Goal: Information Seeking & Learning: Learn about a topic

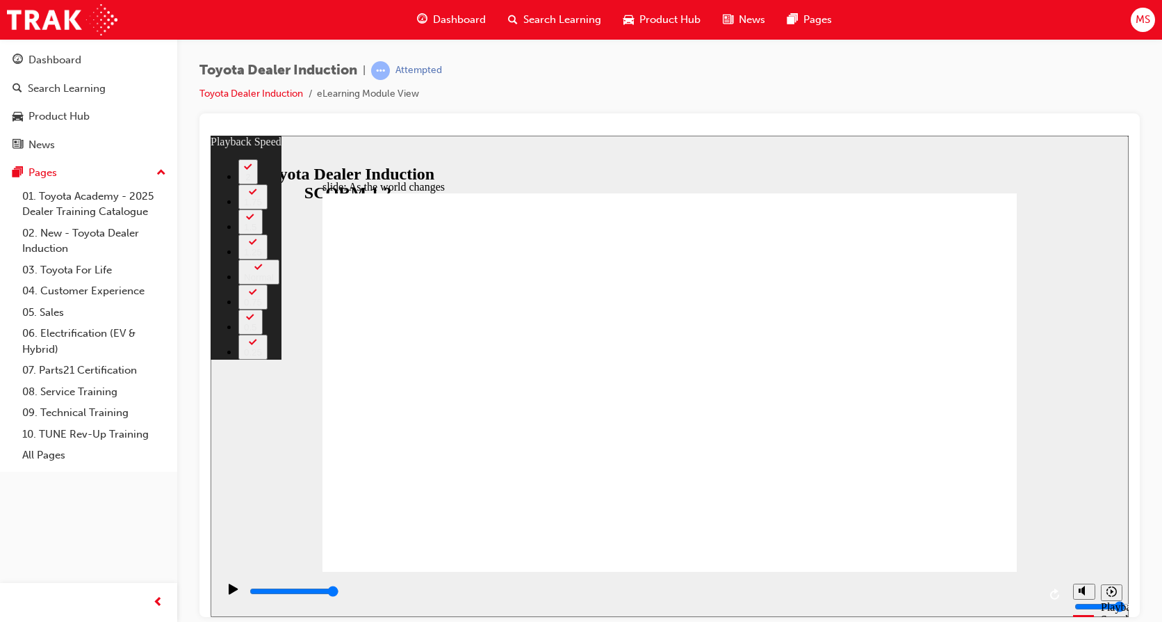
type input "128"
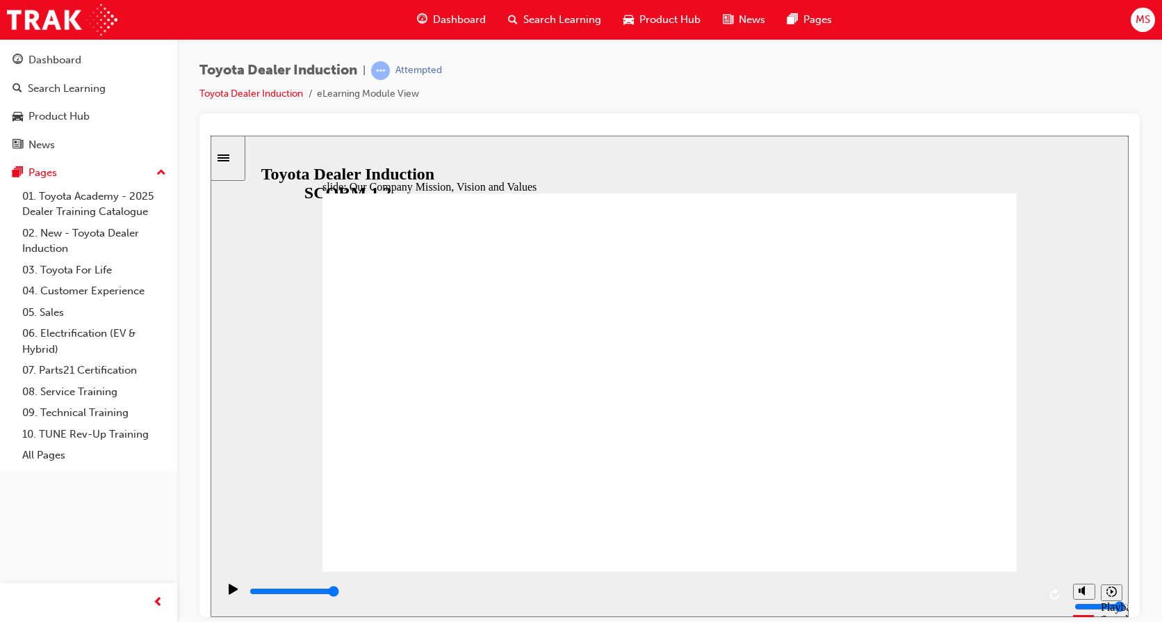
drag, startPoint x: 981, startPoint y: 549, endPoint x: 972, endPoint y: 545, distance: 9.7
click at [1057, 193] on div "slide: Our Business Priorities Group 1 Round Same Side Corner 1 A more sustaina…" at bounding box center [670, 375] width 918 height 481
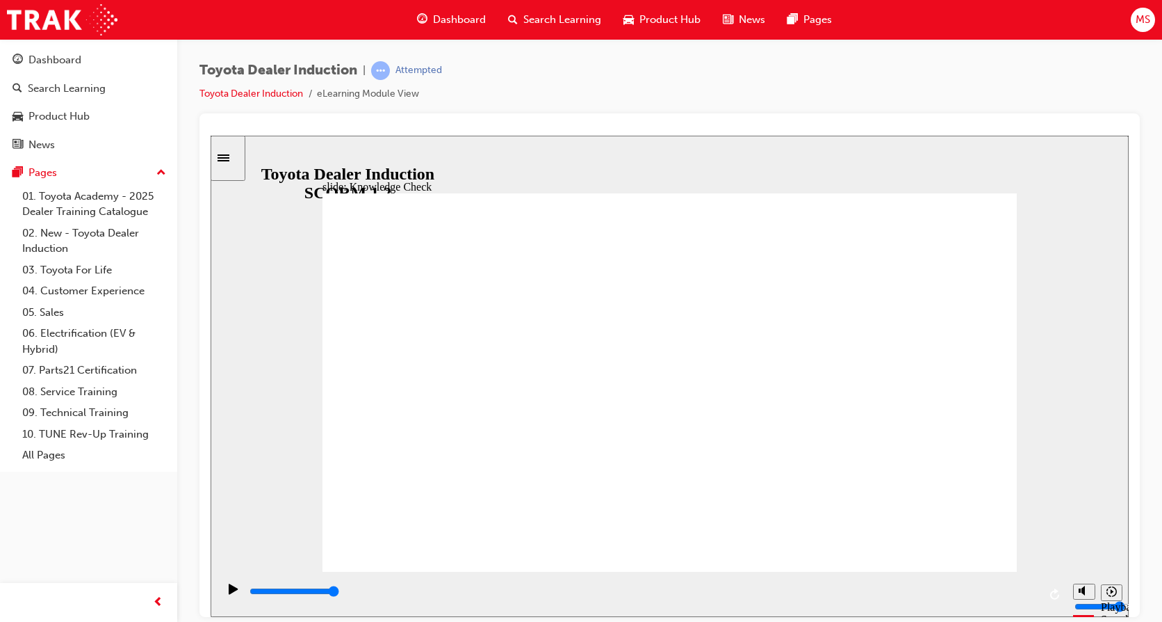
click at [234, 590] on icon "Play (Ctrl+Alt+P)" at bounding box center [234, 588] width 10 height 11
click at [229, 593] on icon "Play (Ctrl+Alt+P)" at bounding box center [233, 588] width 9 height 10
click at [339, 592] on input "slide progress" at bounding box center [295, 590] width 90 height 11
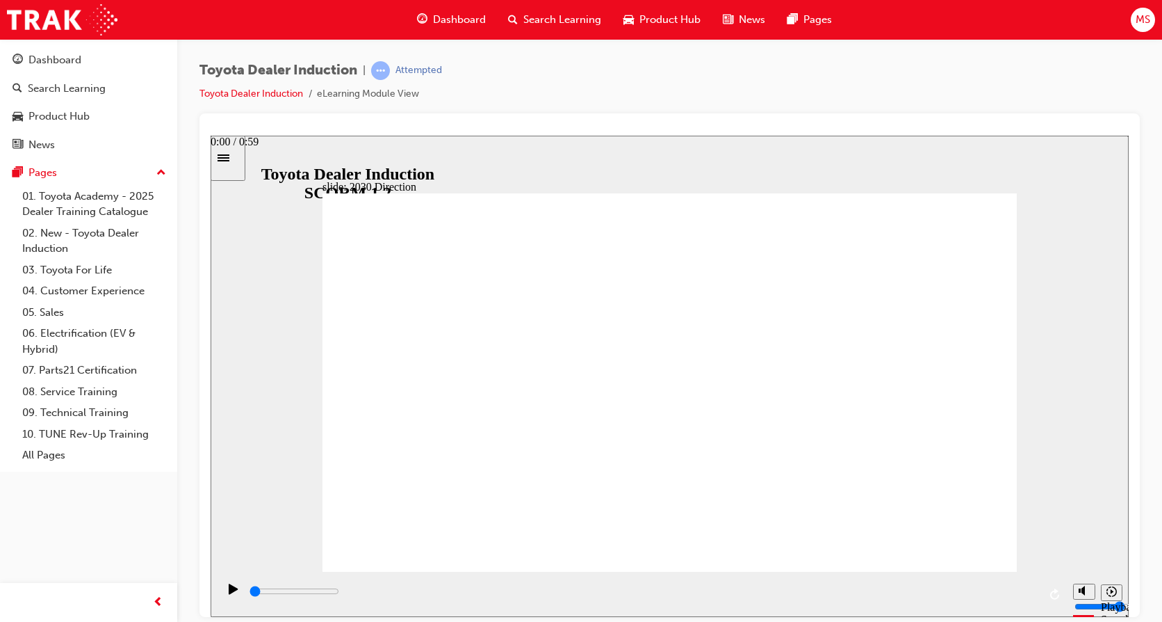
drag, startPoint x: 507, startPoint y: 594, endPoint x: 246, endPoint y: 591, distance: 260.7
click at [246, 591] on div "playback controls" at bounding box center [642, 593] width 849 height 45
click at [232, 592] on icon "Play (Ctrl+Alt+P)" at bounding box center [233, 588] width 9 height 10
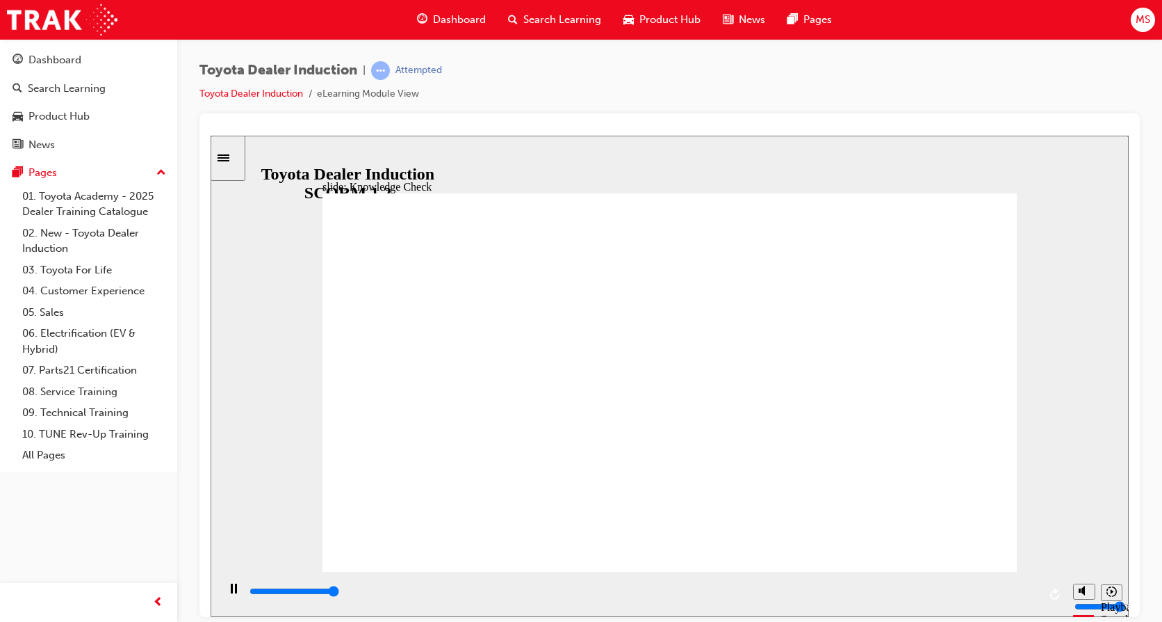
type input "5000"
type input "h"
type input "ha"
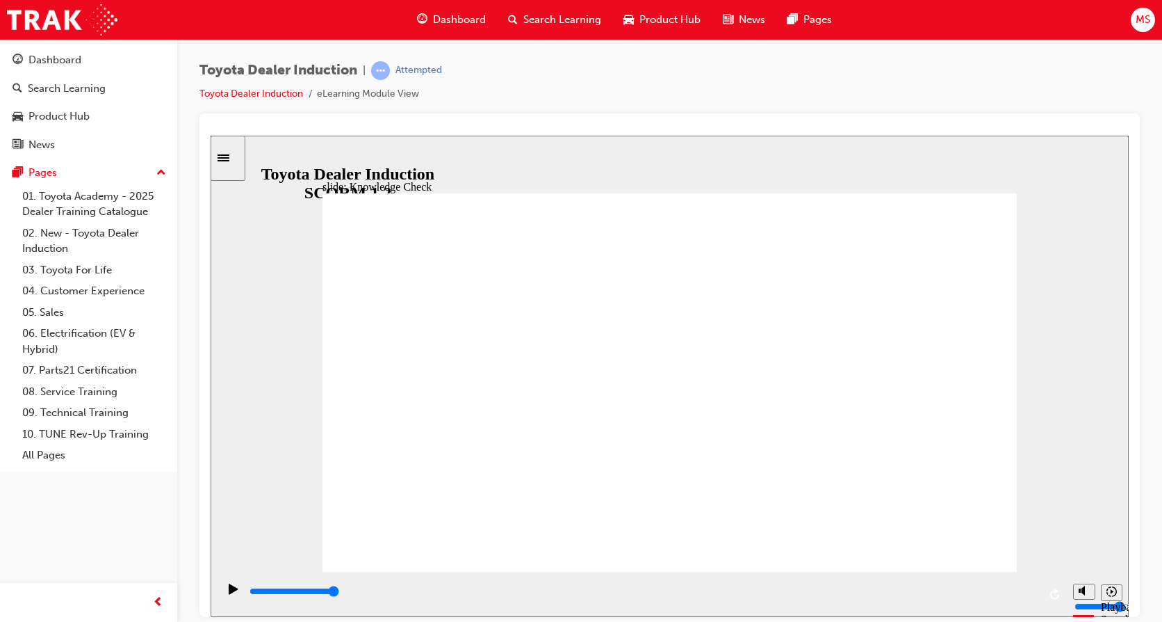
type input "ha"
type input "hap"
type input "happ"
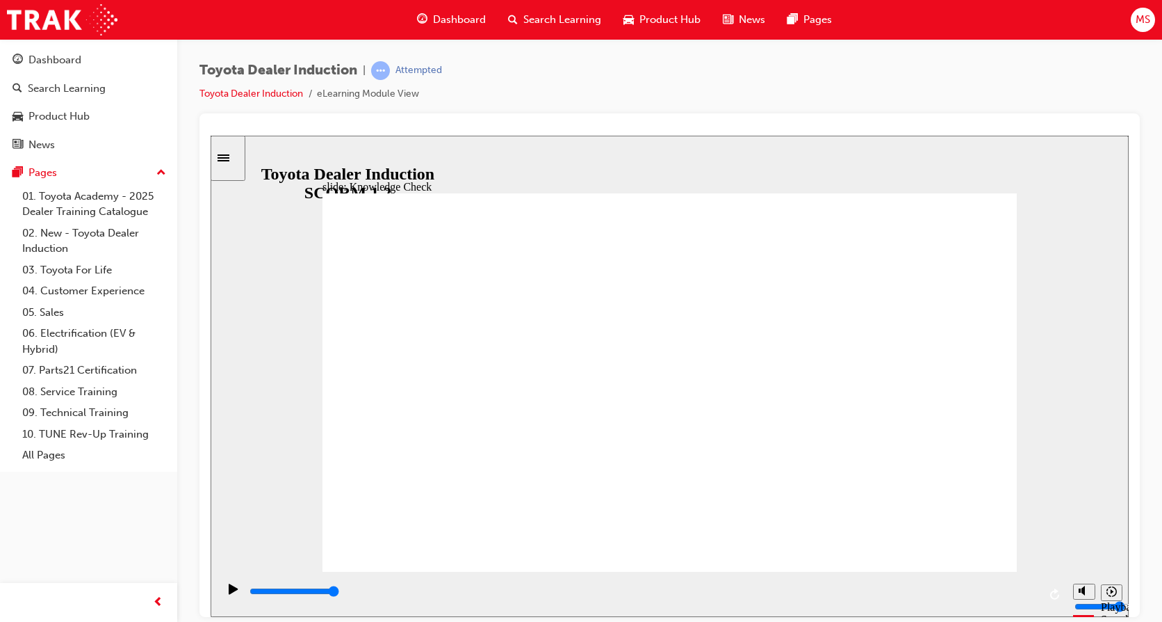
type input "happi"
type input "happin"
type input "happine"
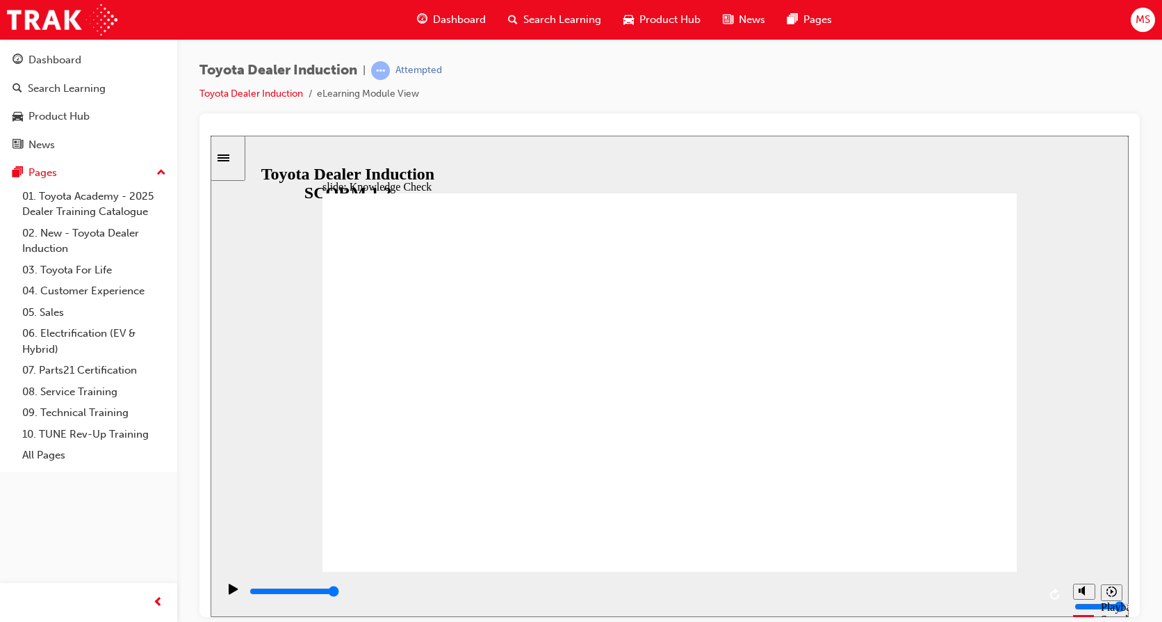
type input "happine"
type input "happines"
type input "happiness"
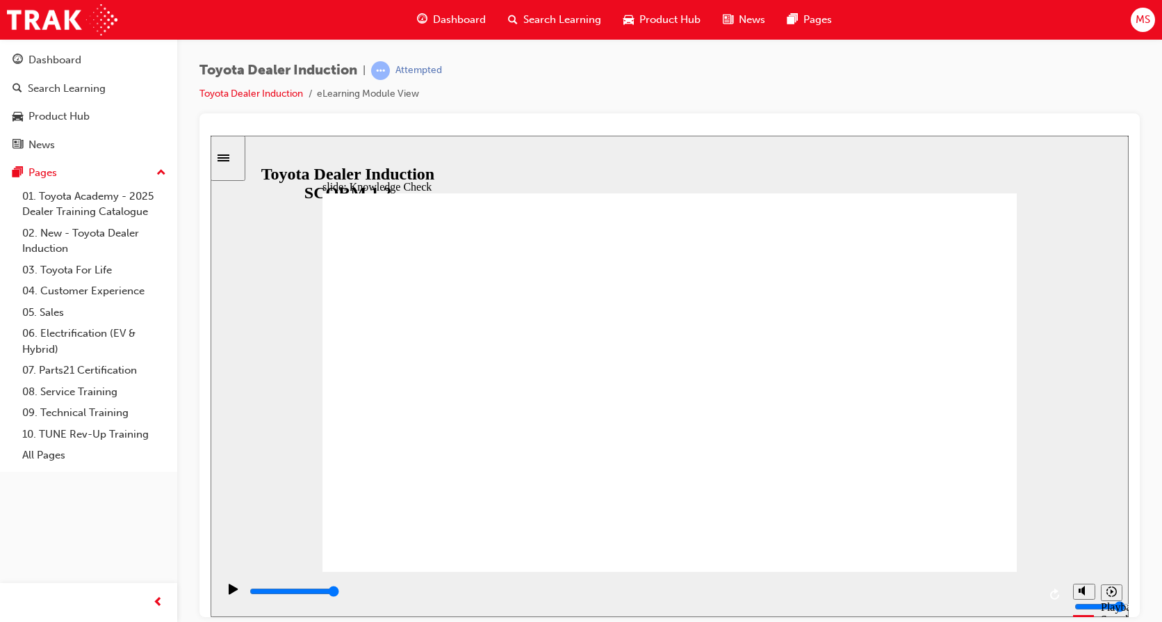
type input "happiness"
type input "5000"
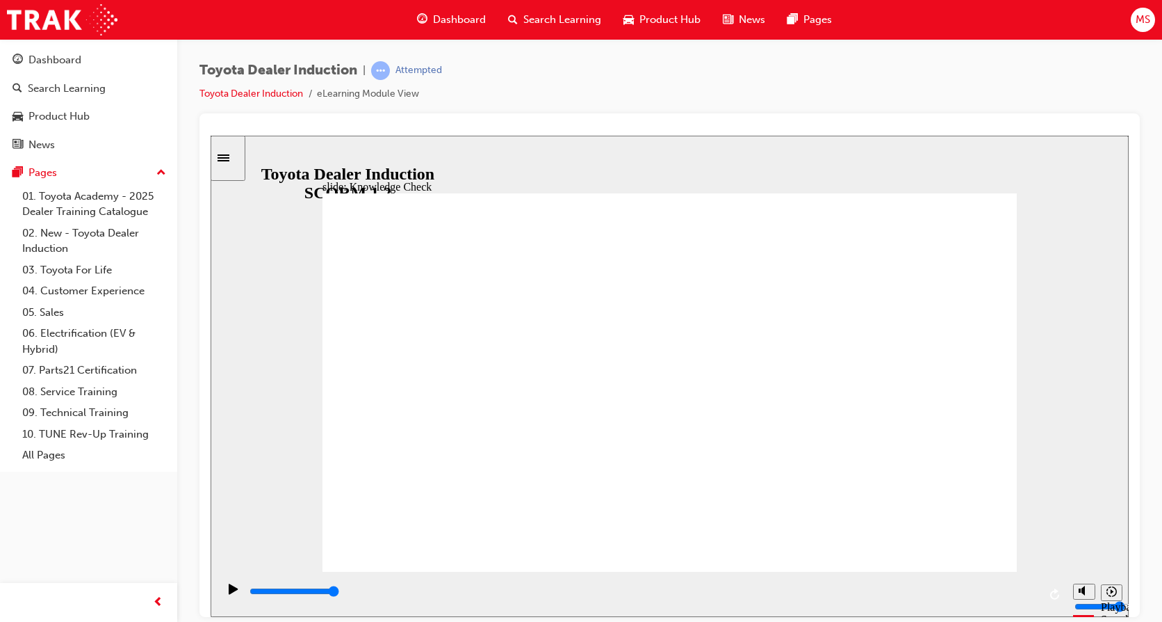
type input "f"
type input "fr"
type input "fre"
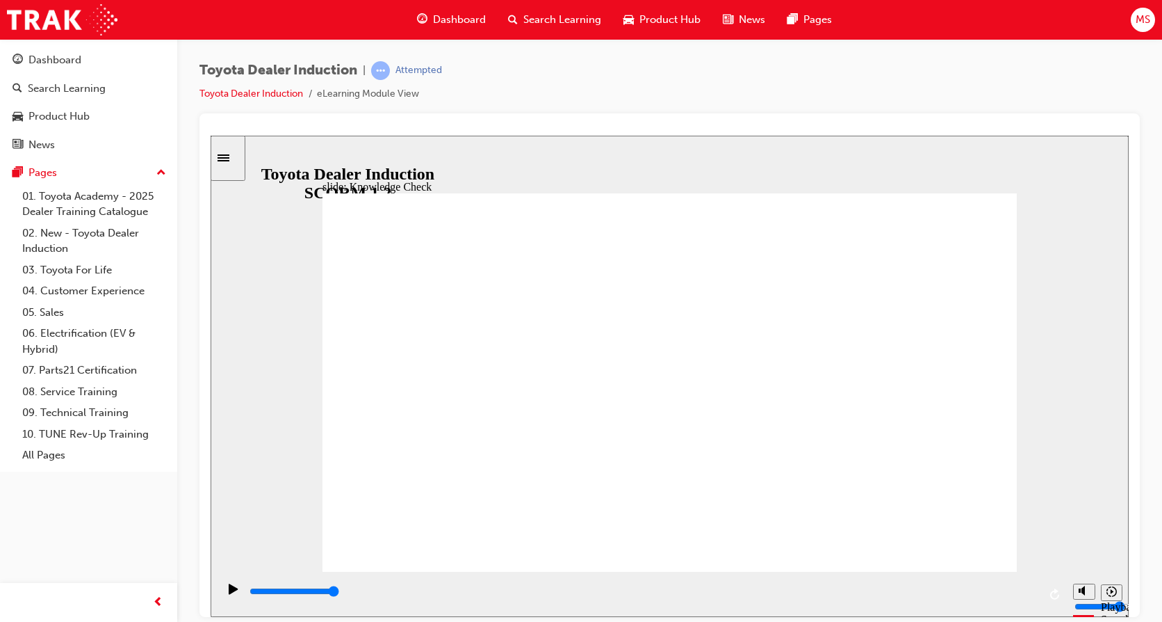
type input "fre"
type input "free"
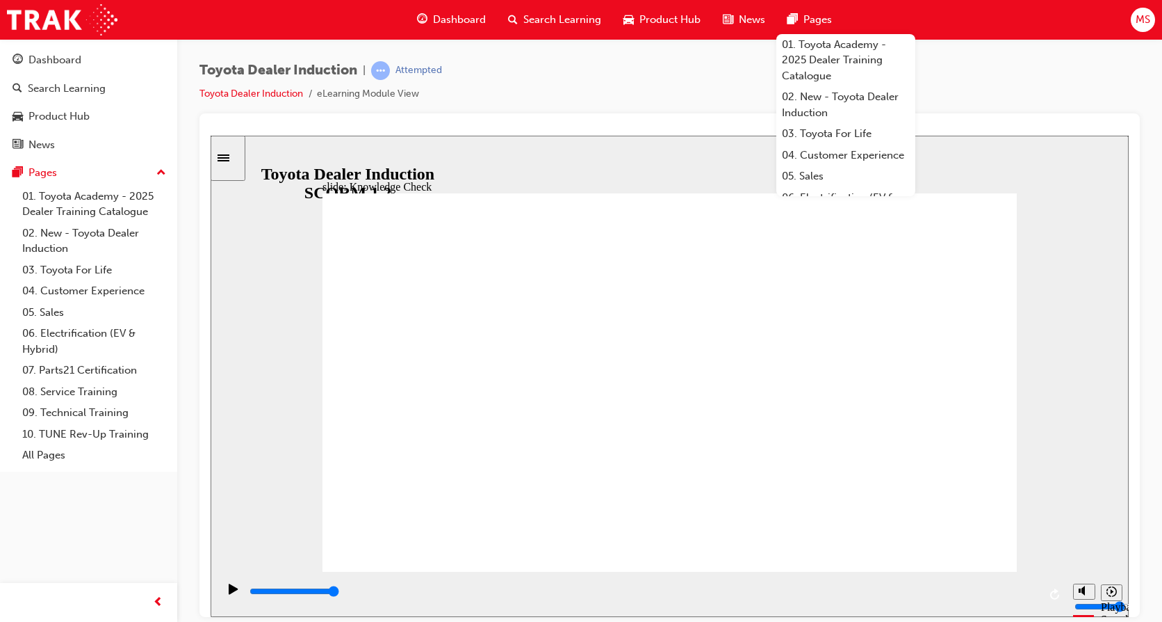
type input "free"
type input "6500"
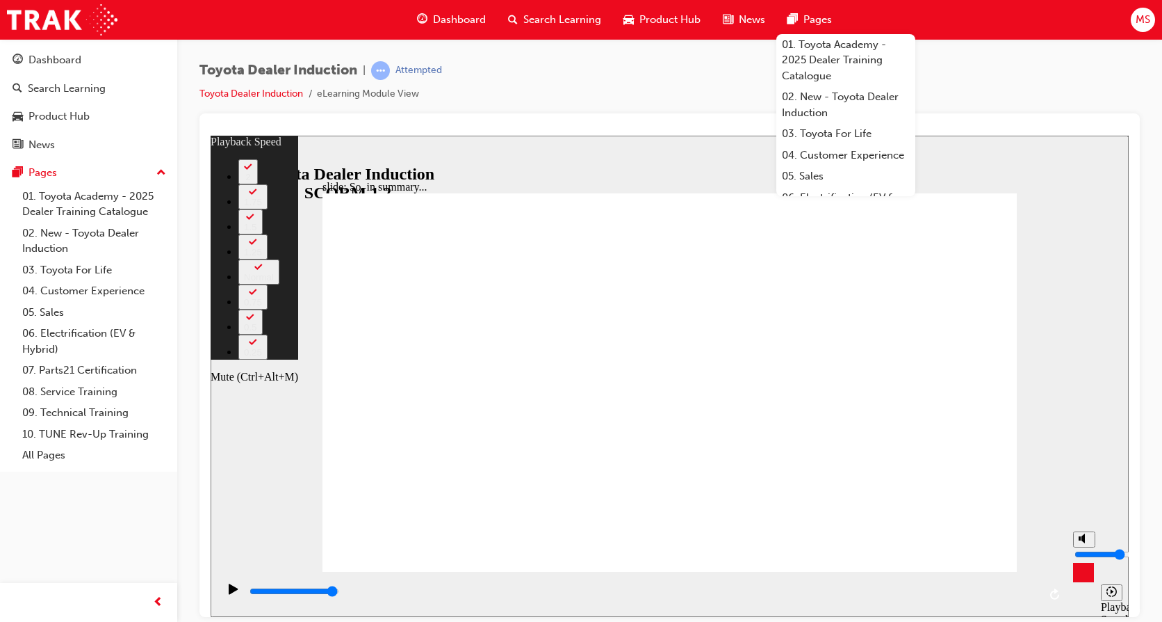
type input "12"
type input "4"
type input "12"
type input "4"
type input "12"
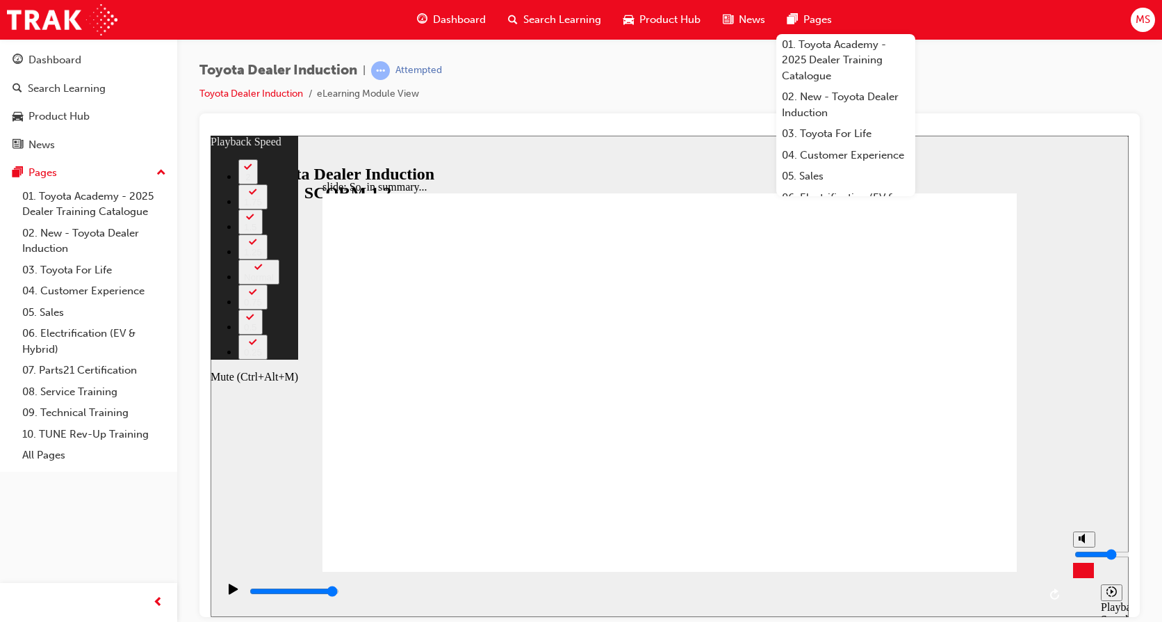
type input "3"
type input "12"
type input "3"
type input "13"
type input "2"
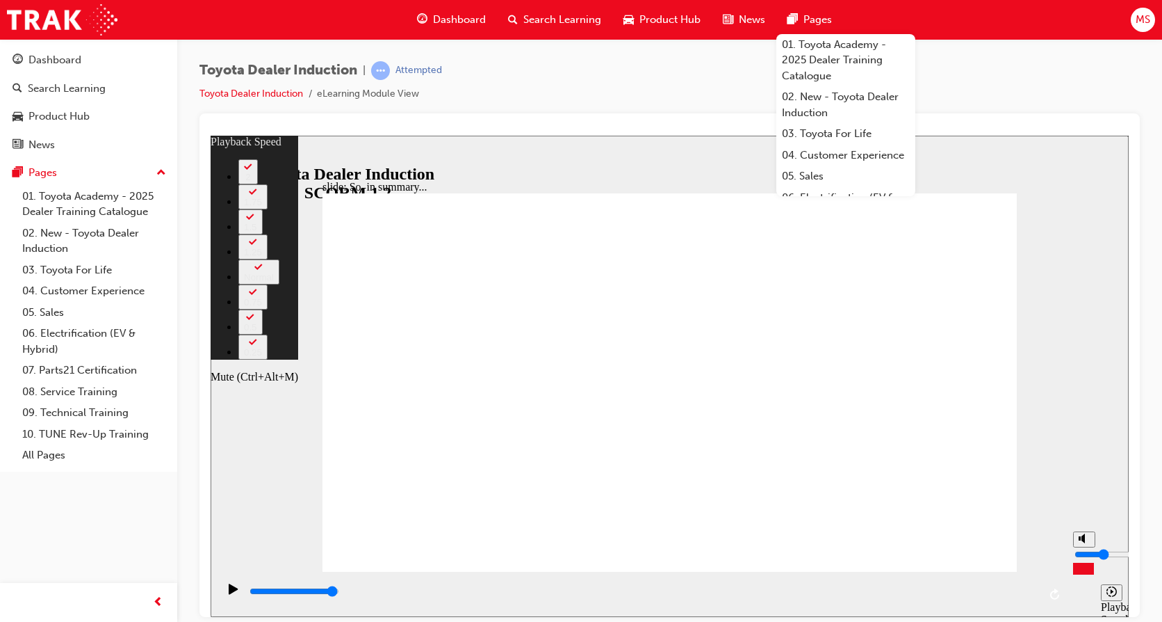
type input "13"
type input "2"
type input "13"
type input "2"
click at [1084, 559] on input "volume" at bounding box center [1120, 553] width 90 height 11
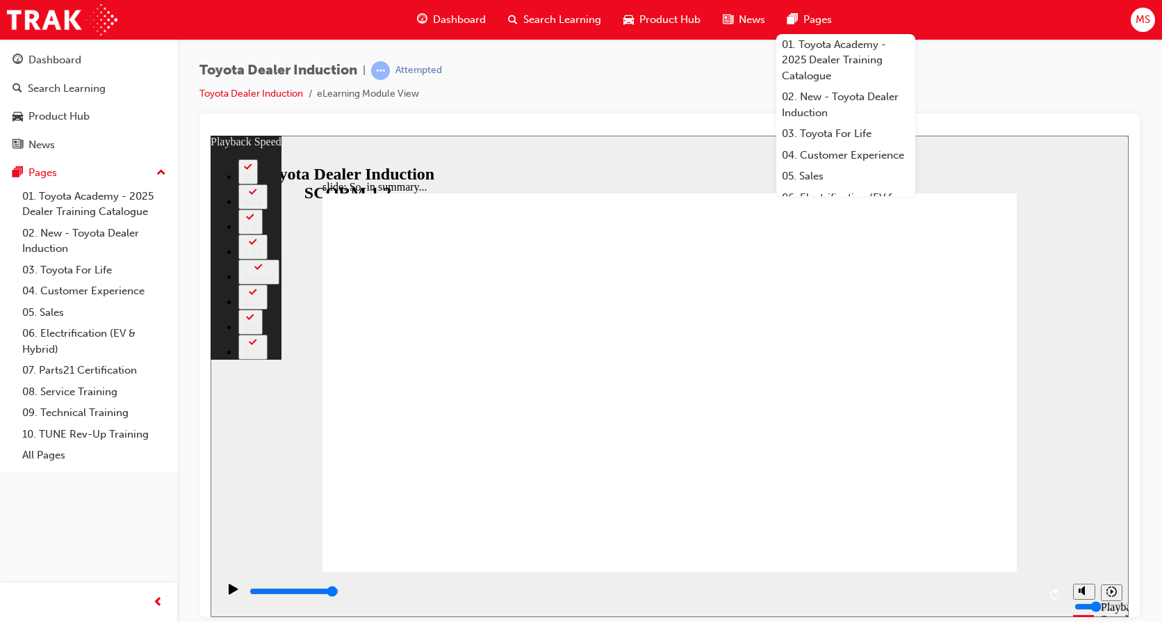
click at [1160, 306] on div "Toyota Dealer Induction | Attempted Toyota Dealer Induction eLearning Module Vi…" at bounding box center [669, 313] width 985 height 548
click at [1013, 112] on div "Toyota Dealer Induction | Attempted Toyota Dealer Induction eLearning Module Vi…" at bounding box center [670, 87] width 941 height 52
click at [521, 107] on div "Toyota Dealer Induction | Attempted Toyota Dealer Induction eLearning Module Vi…" at bounding box center [670, 87] width 941 height 52
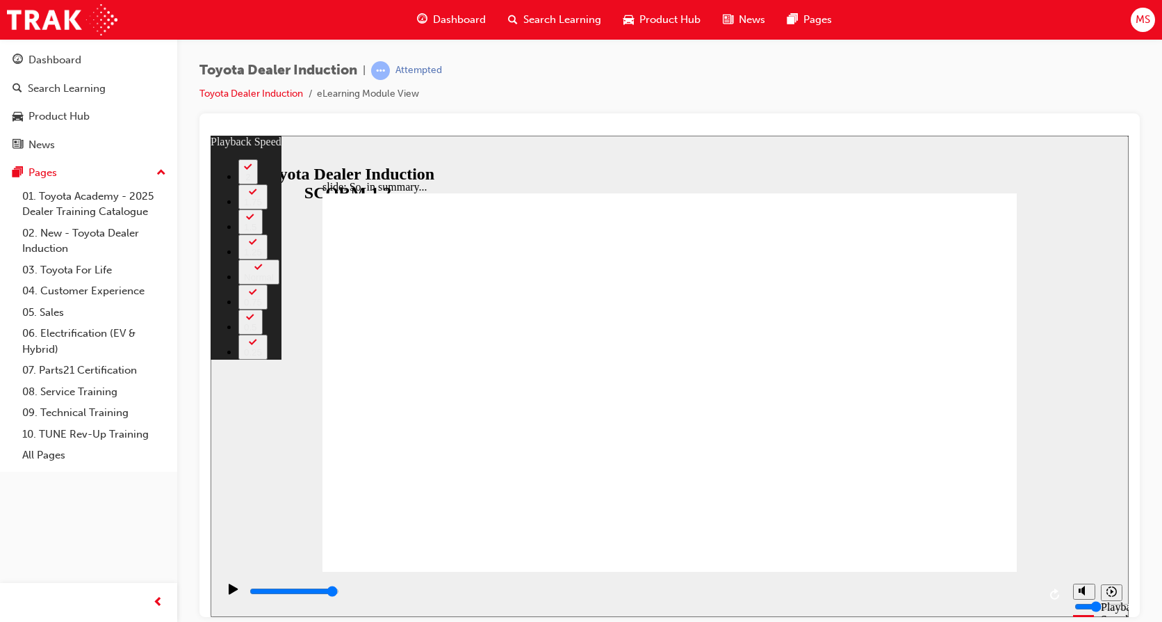
type input "128"
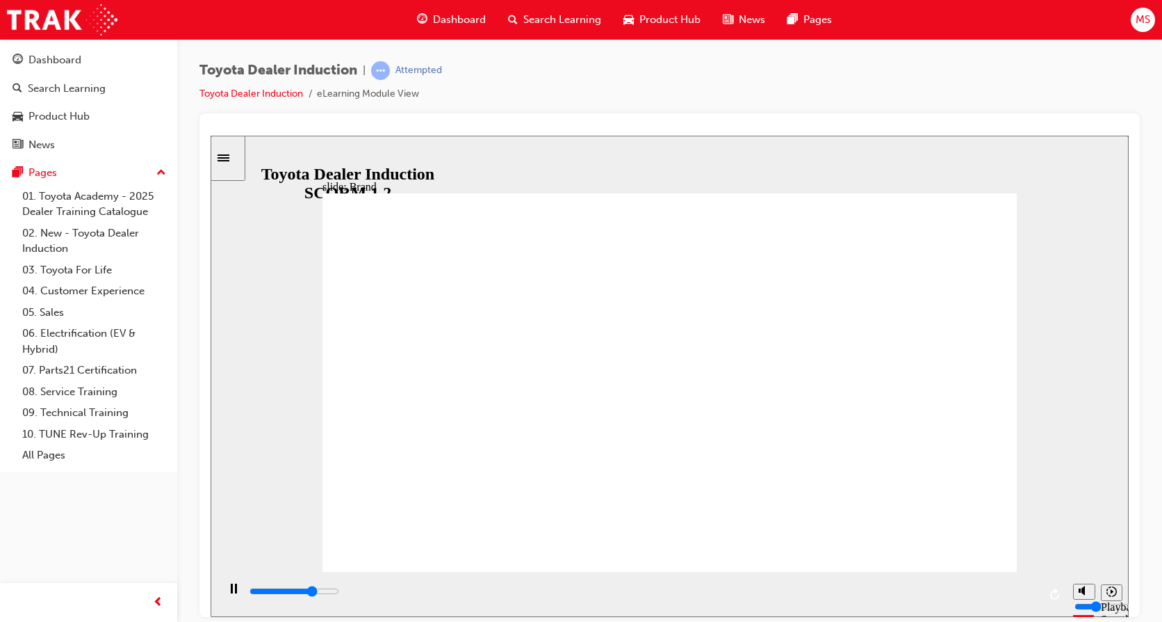
type input "8400"
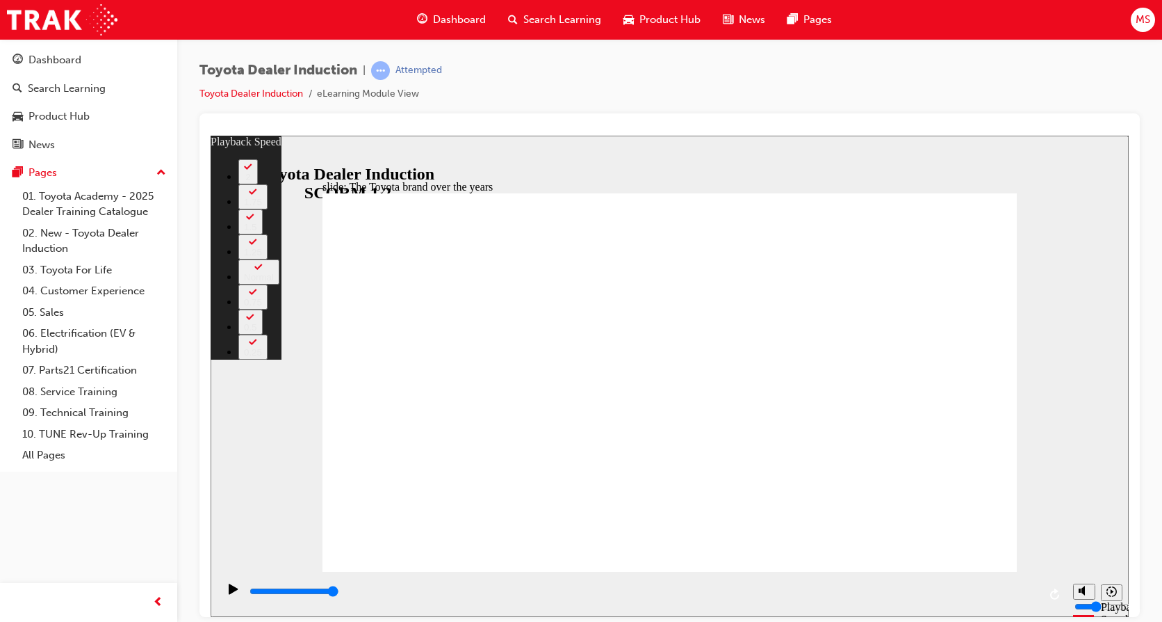
type input "165"
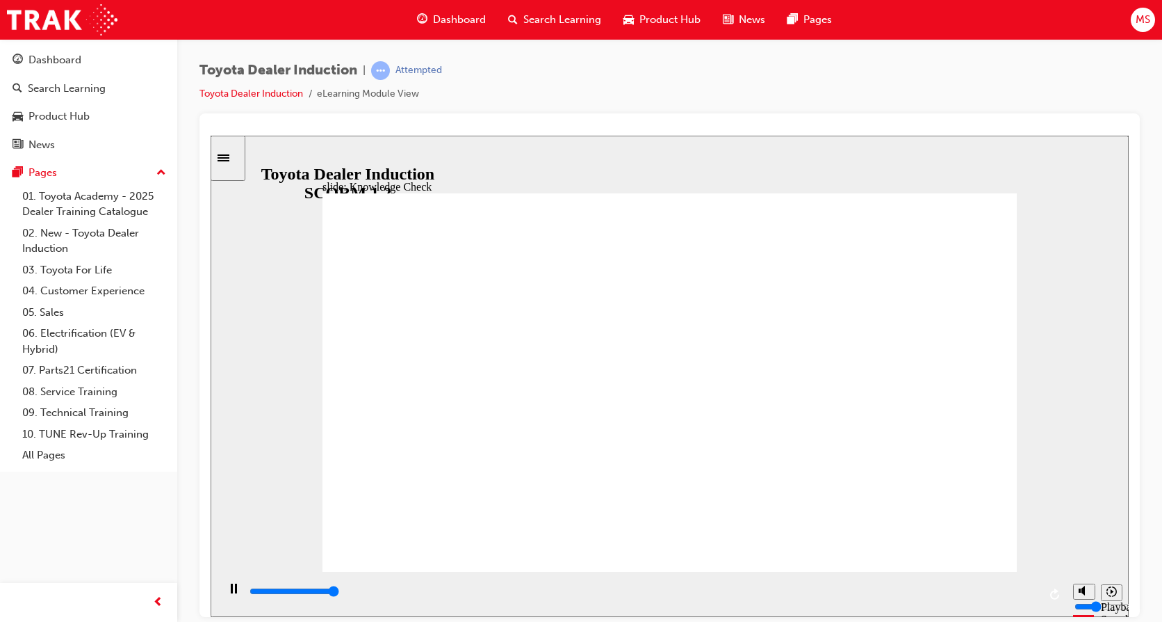
type input "5000"
radio input "true"
click at [259, 147] on div "0:01 / 0:03" at bounding box center [235, 141] width 48 height 13
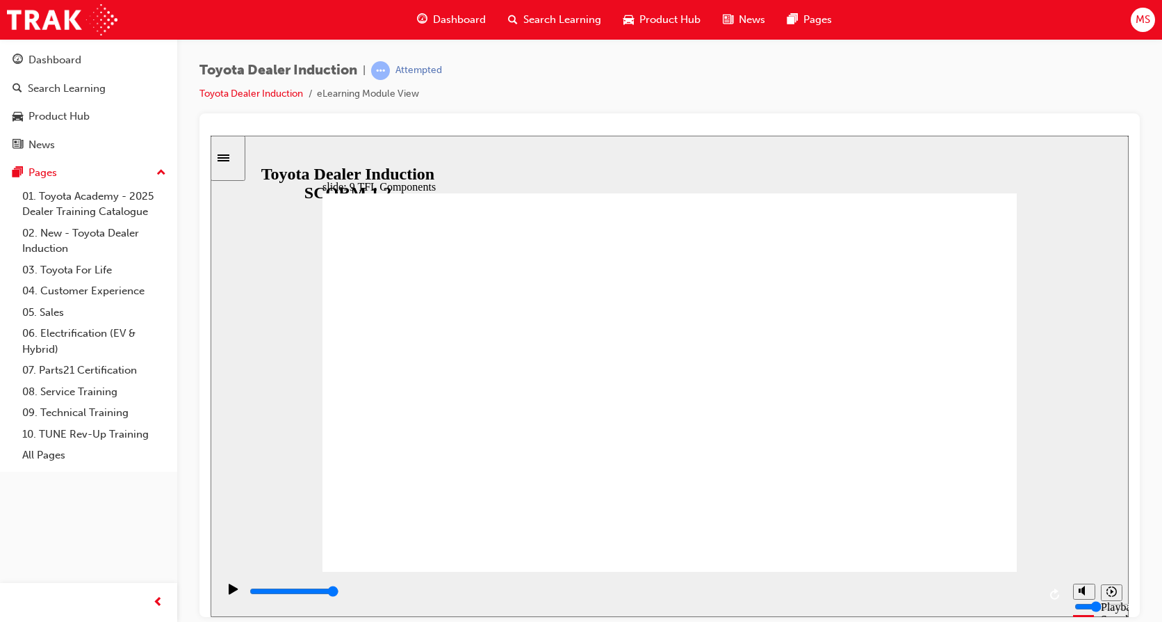
type input "10800"
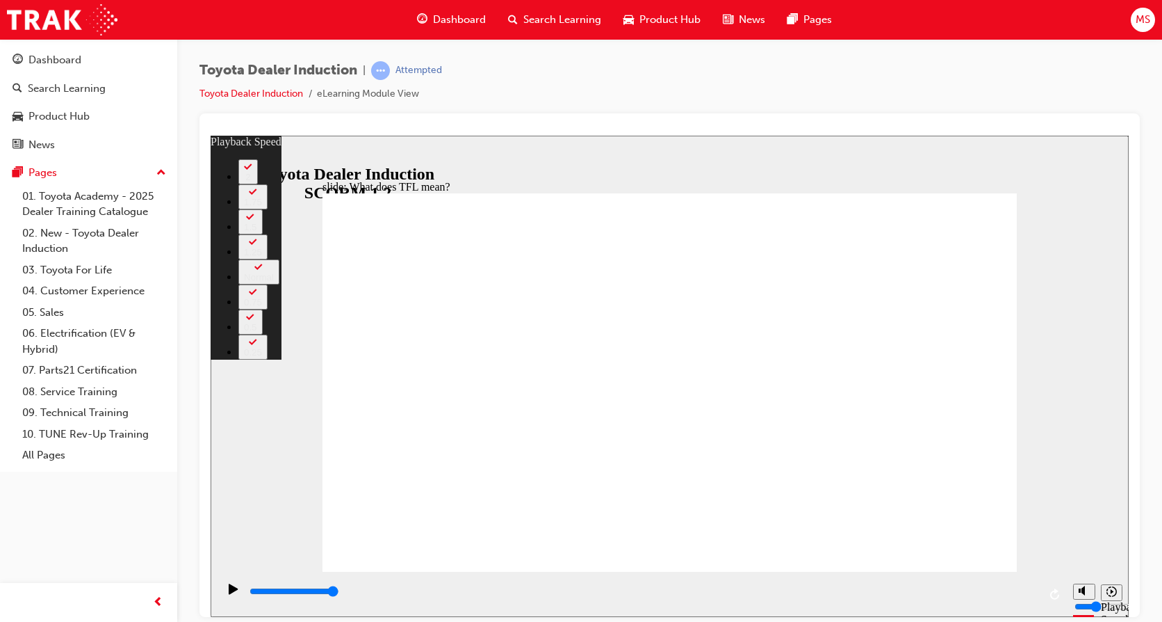
type input "139"
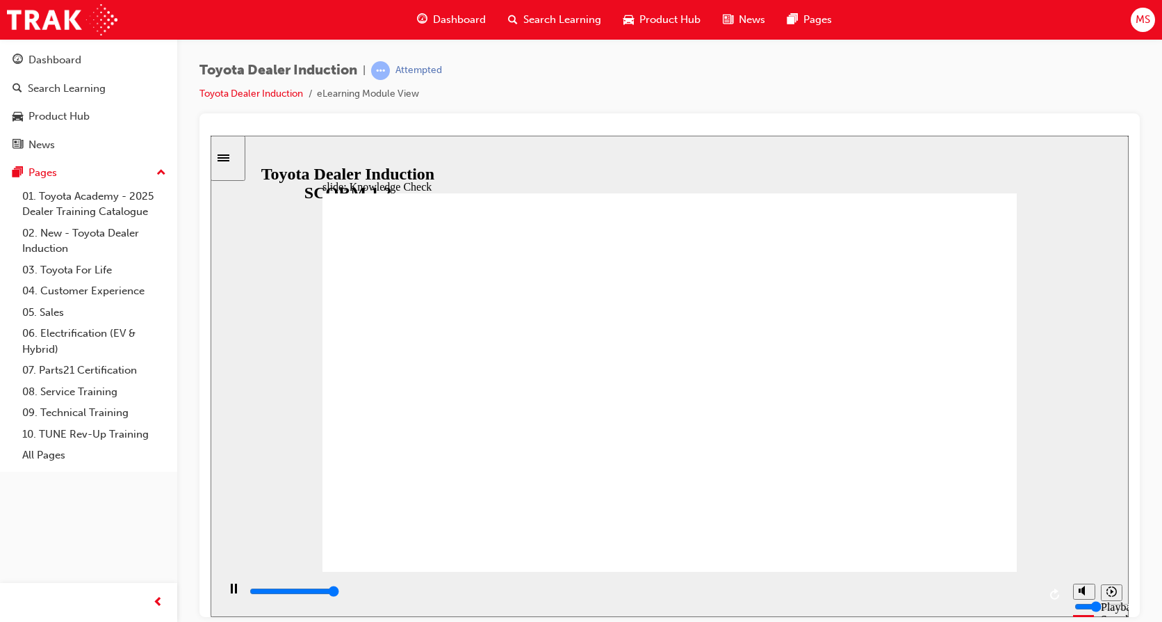
type input "5000"
radio input "true"
type input "42300"
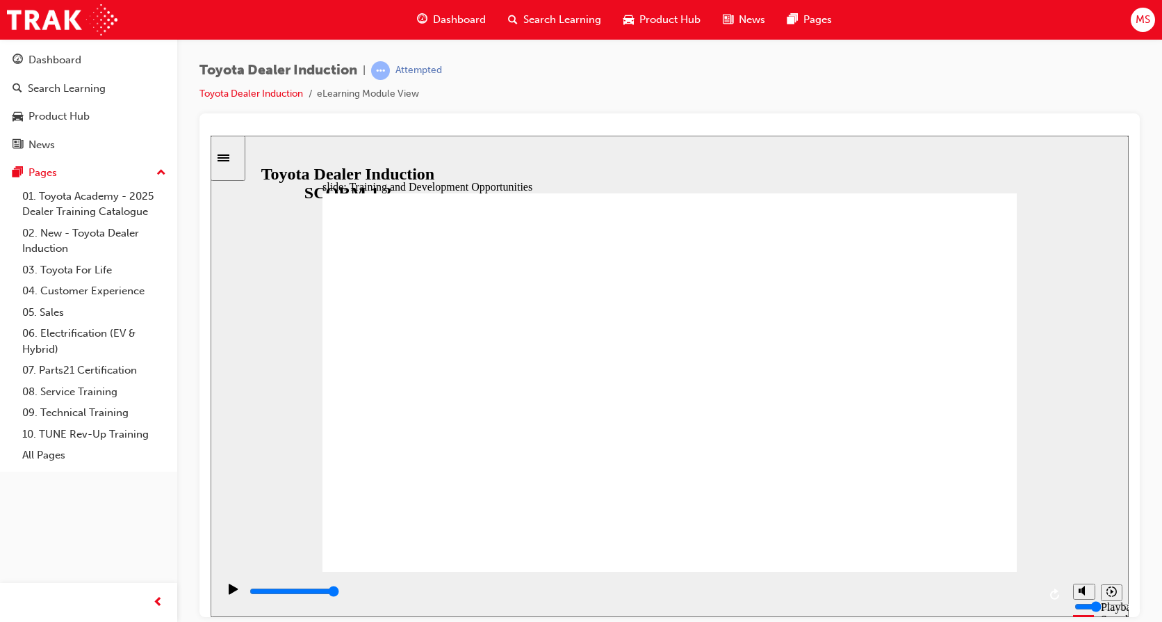
drag, startPoint x: 430, startPoint y: 355, endPoint x: 438, endPoint y: 344, distance: 13.9
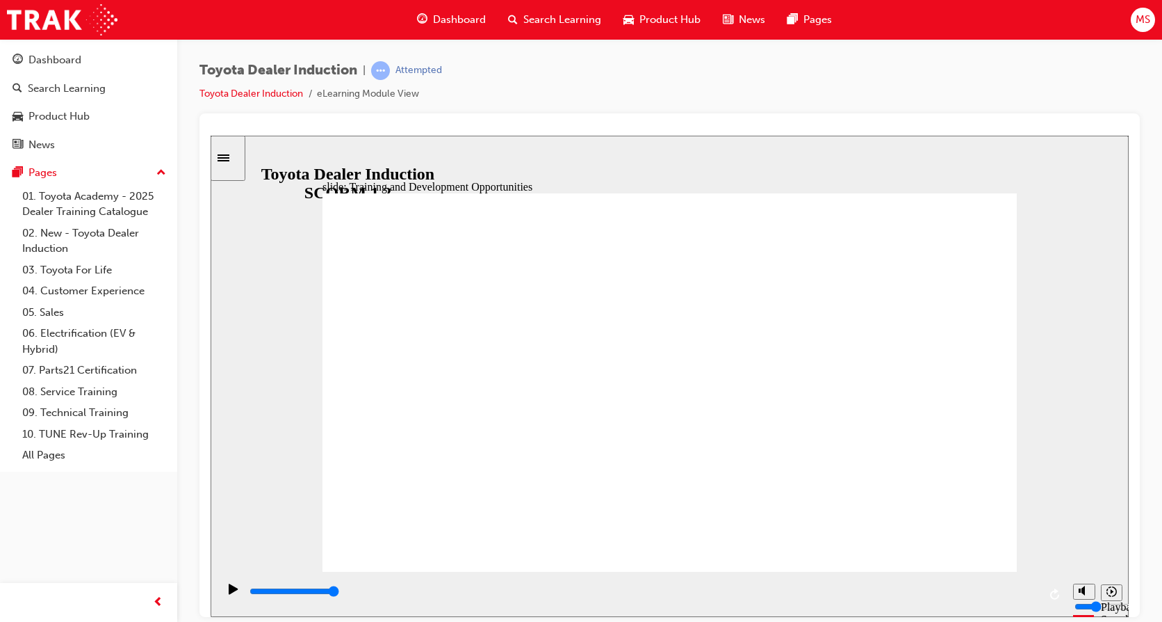
type input "5000"
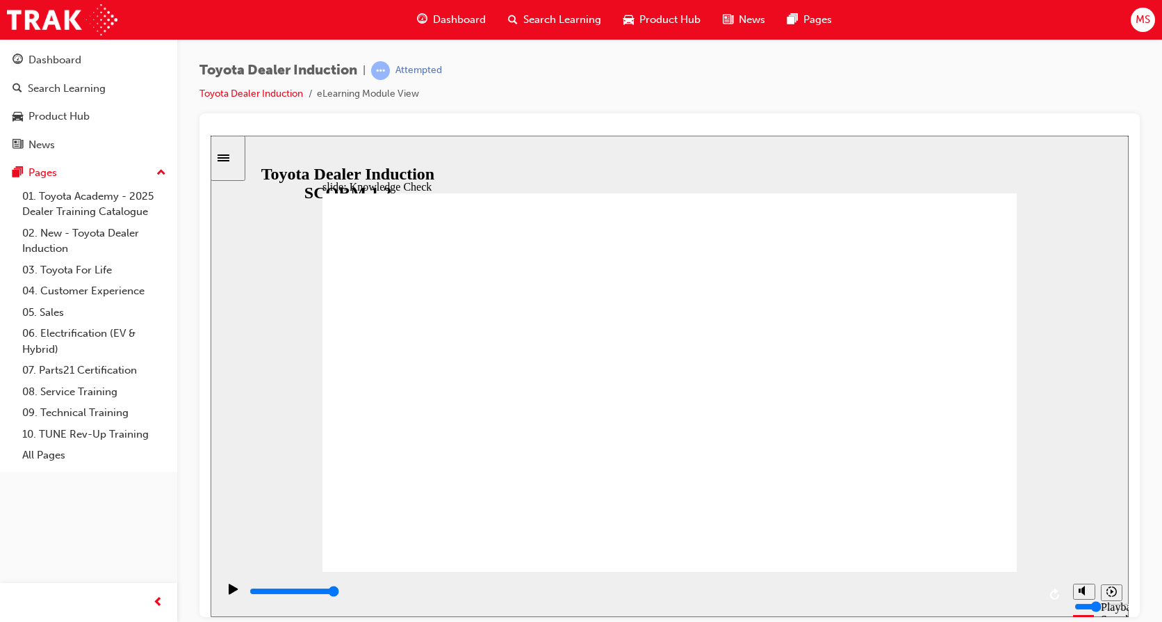
radio input "true"
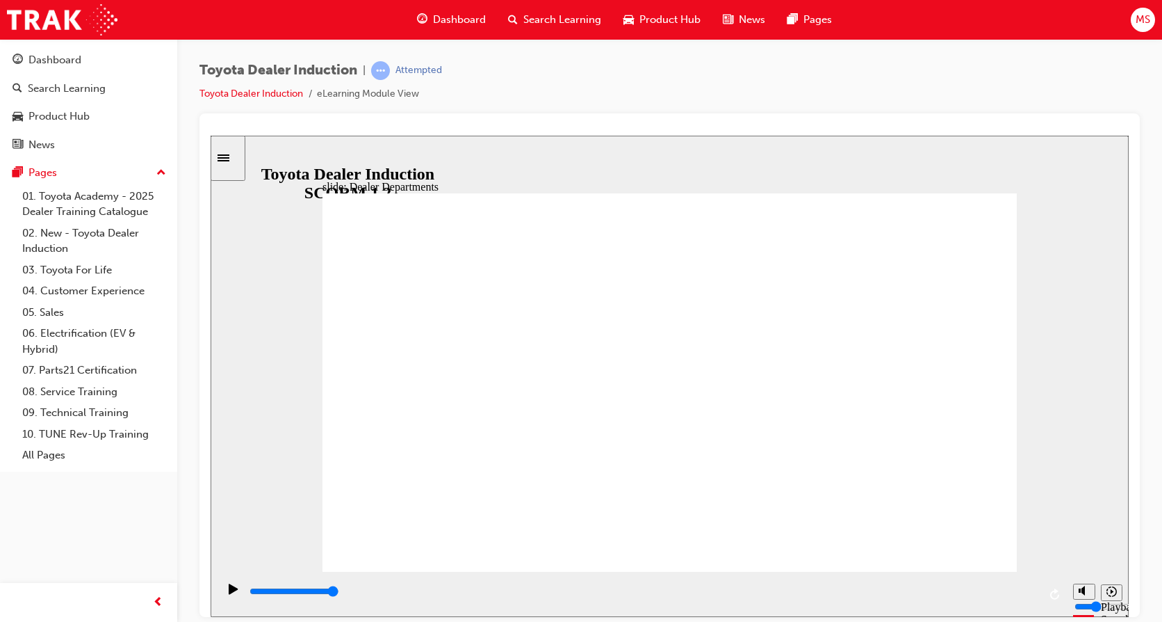
drag, startPoint x: 956, startPoint y: 550, endPoint x: 957, endPoint y: 543, distance: 7.1
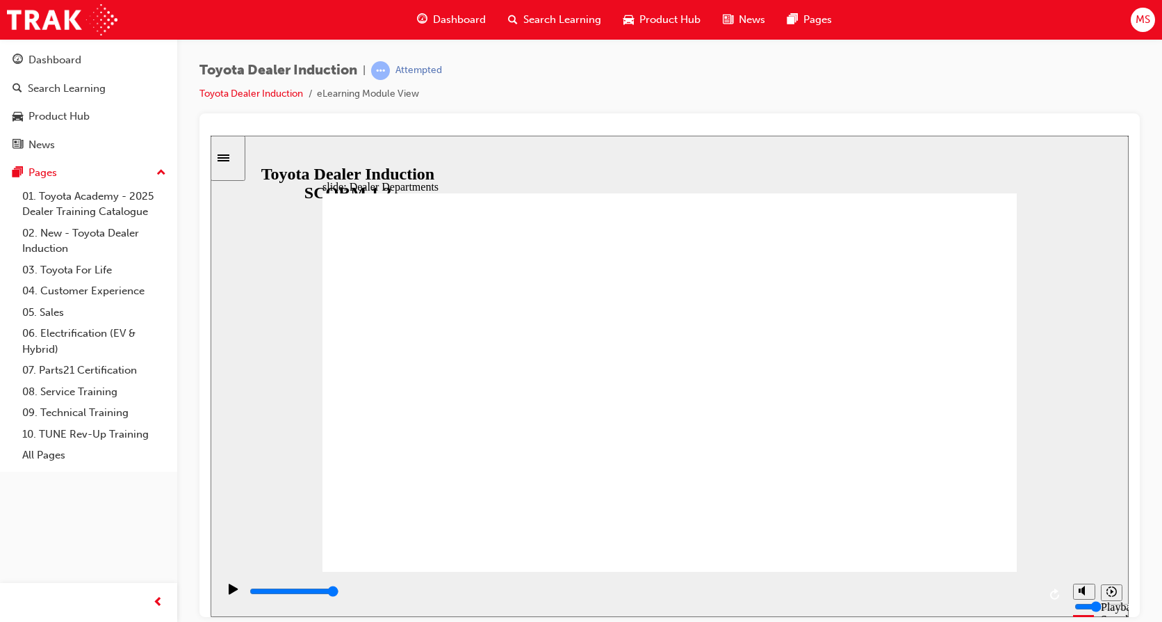
type input "11300"
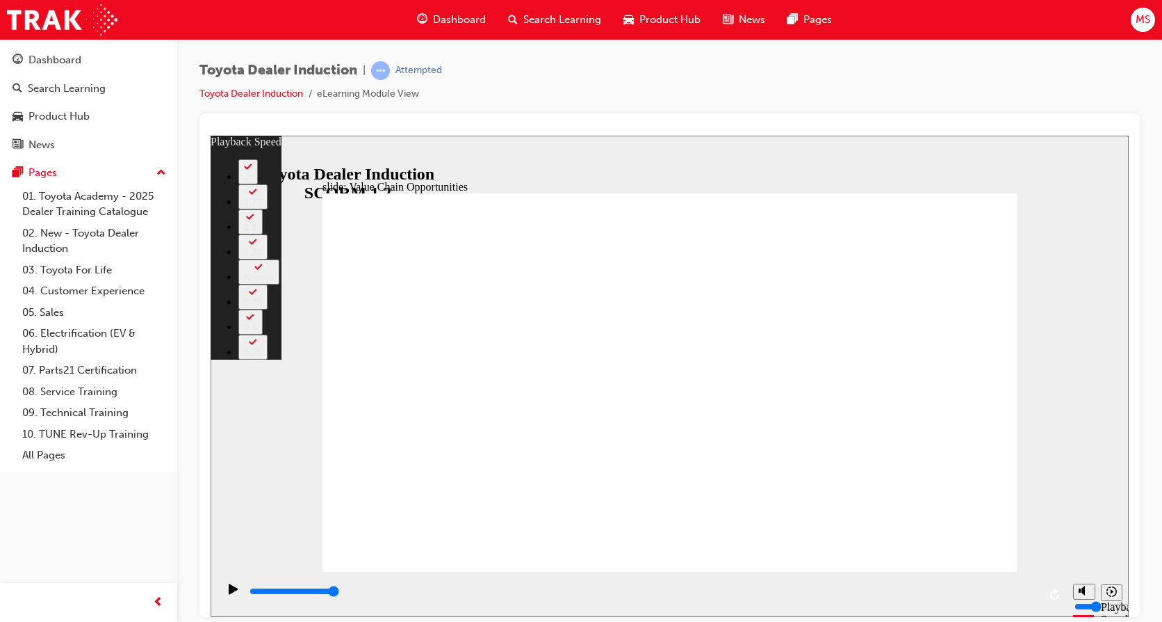
type input "64"
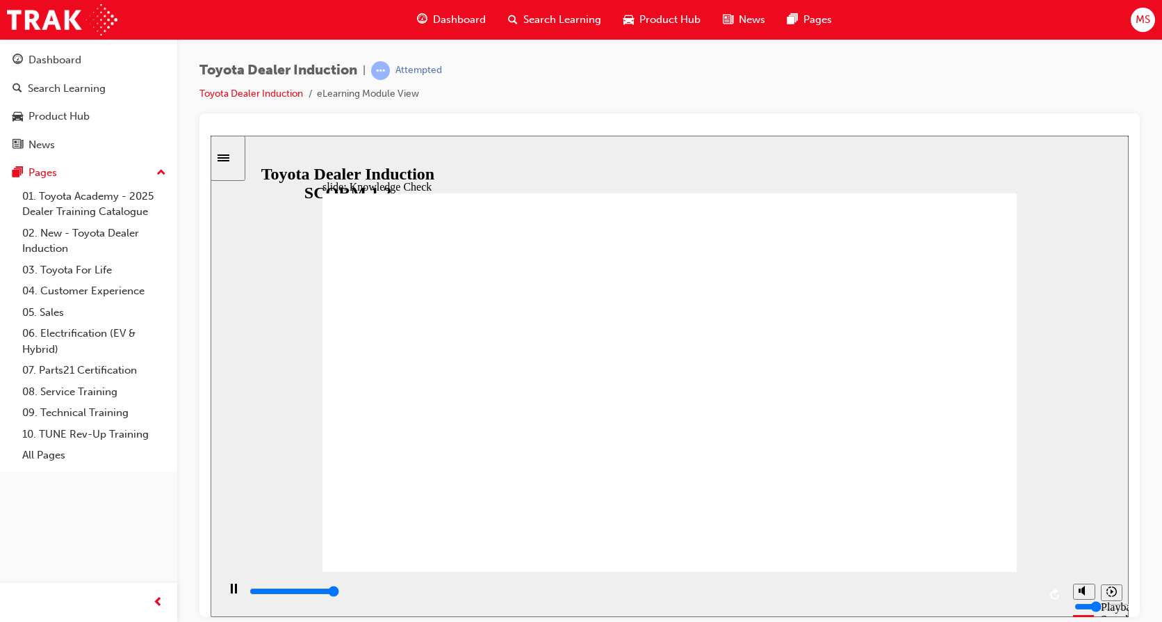
type input "5000"
radio input "true"
type input "5000"
radio input "true"
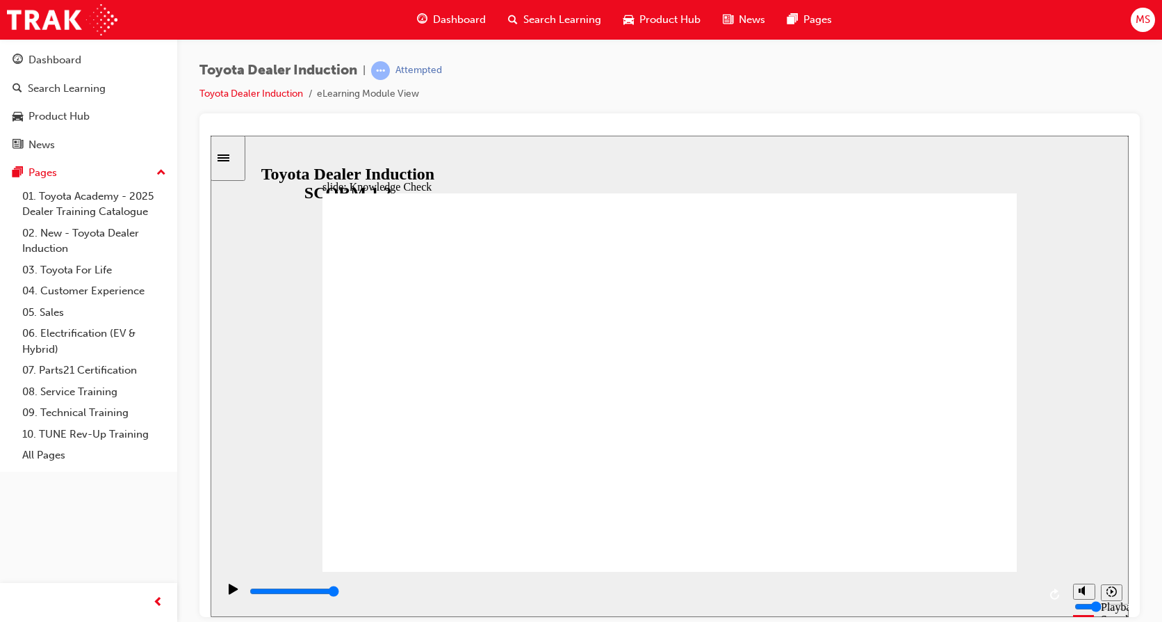
type input "5000"
type input "h"
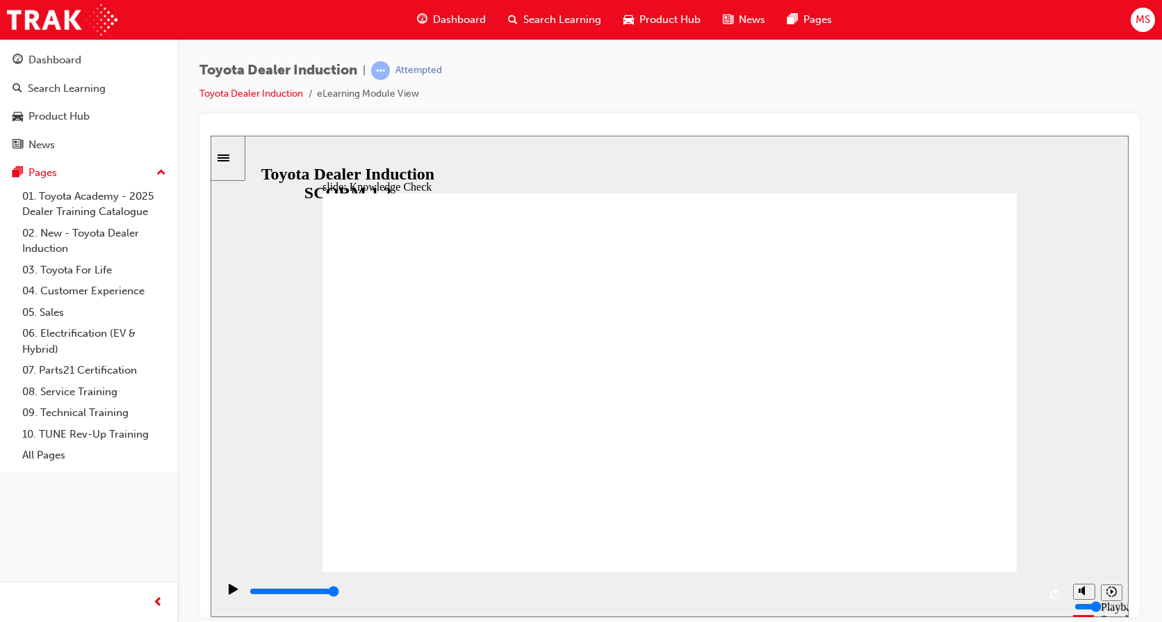
type input "h"
type input "hu"
type input "hub"
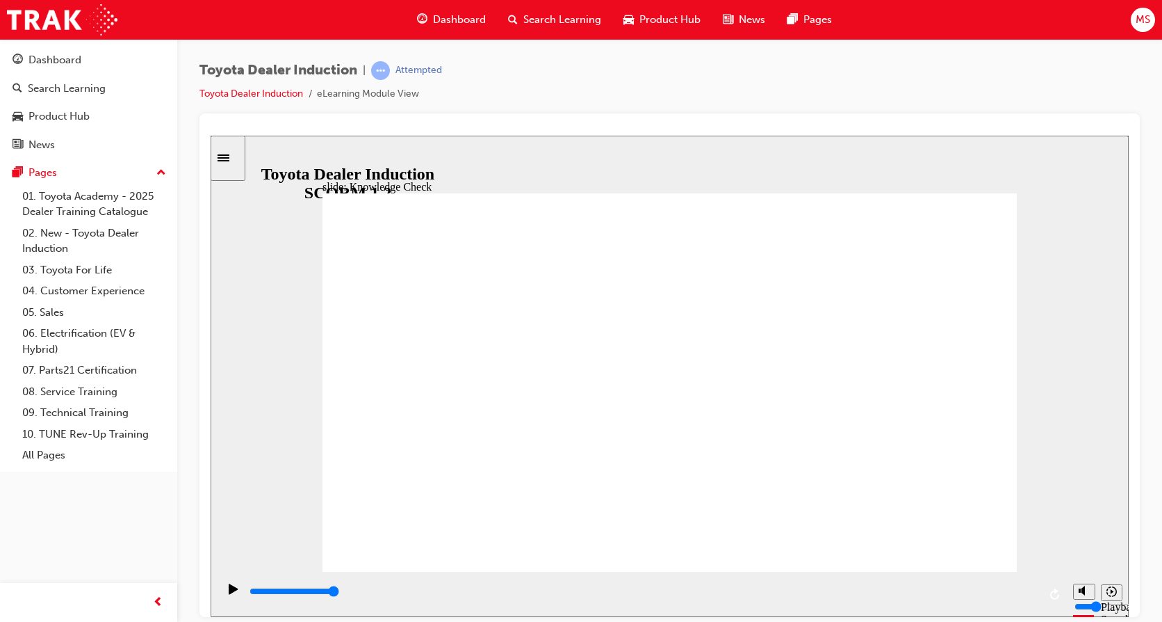
type input "hub"
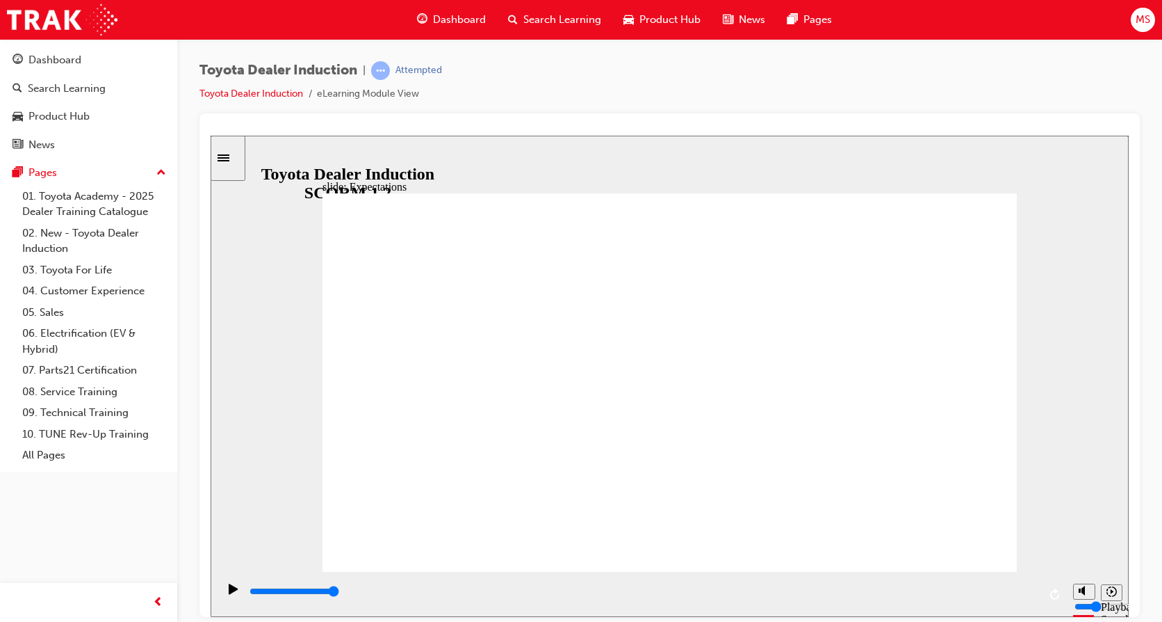
type input "8400"
checkbox input "true"
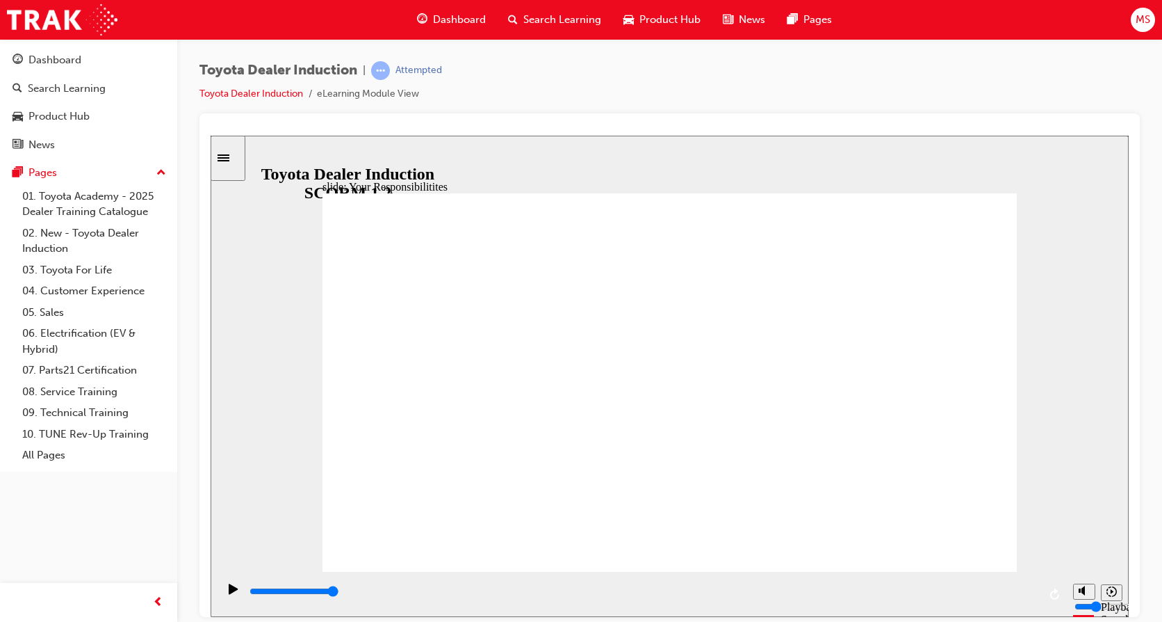
checkbox input "true"
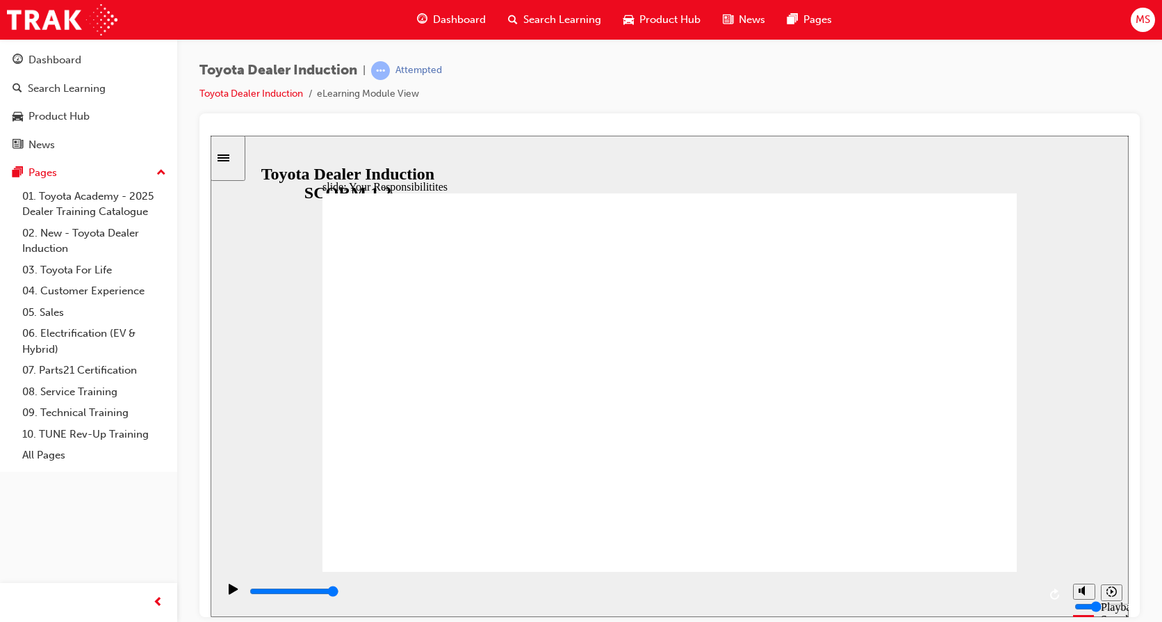
checkbox input "true"
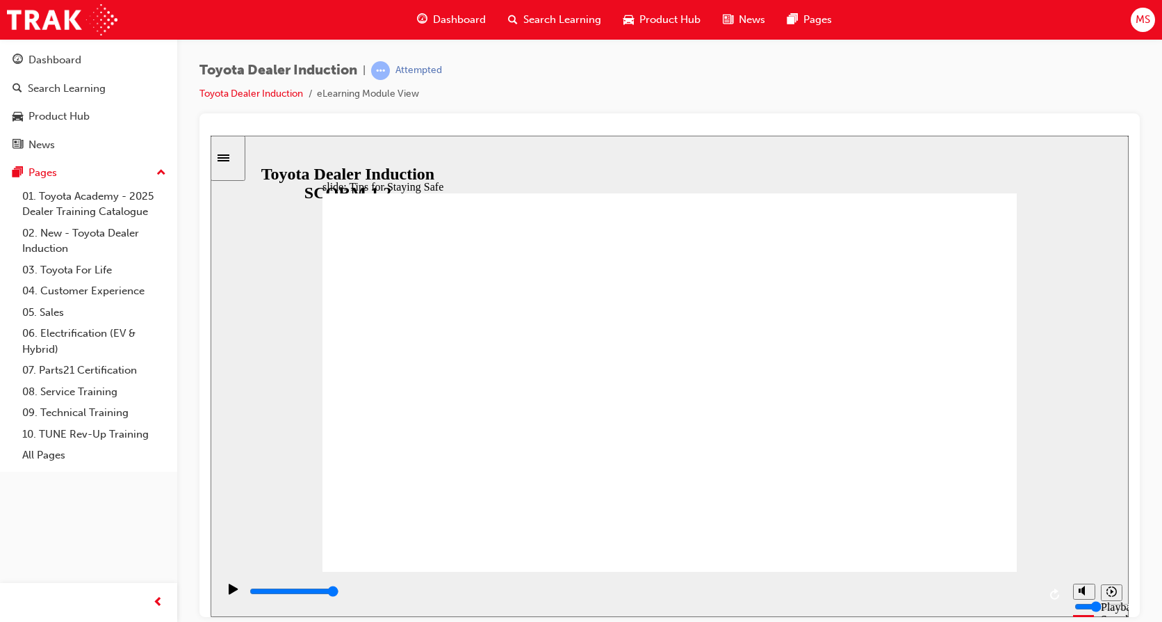
type input "5000"
checkbox input "true"
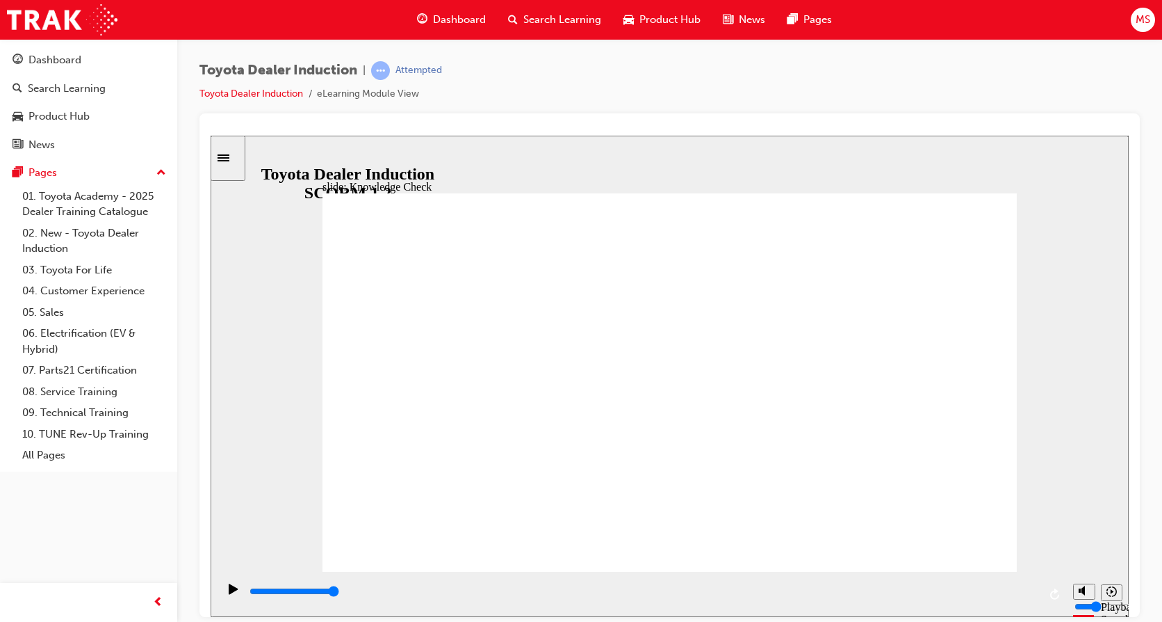
checkbox input "true"
type input "5000"
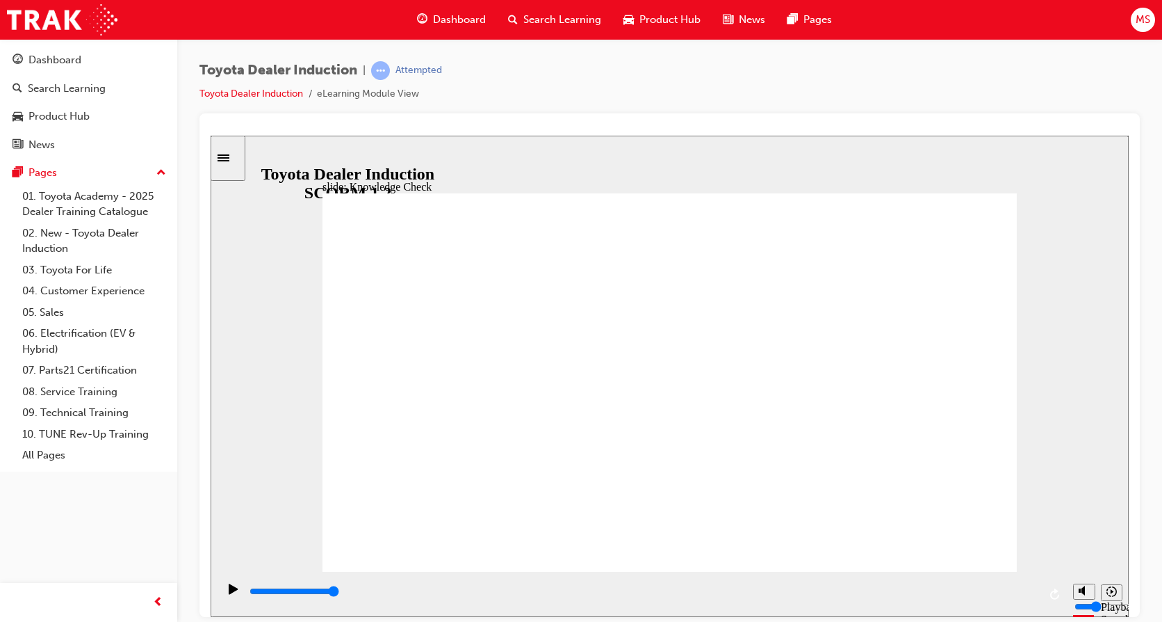
radio input "true"
type input "5000"
checkbox input "true"
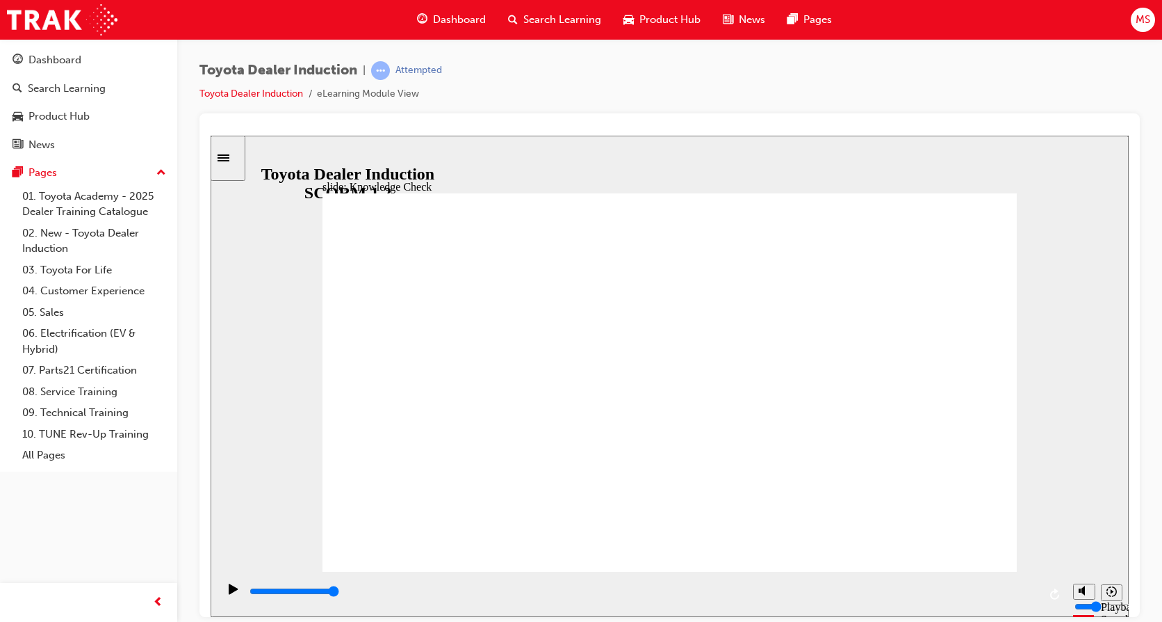
checkbox input "true"
type input "5000"
checkbox input "true"
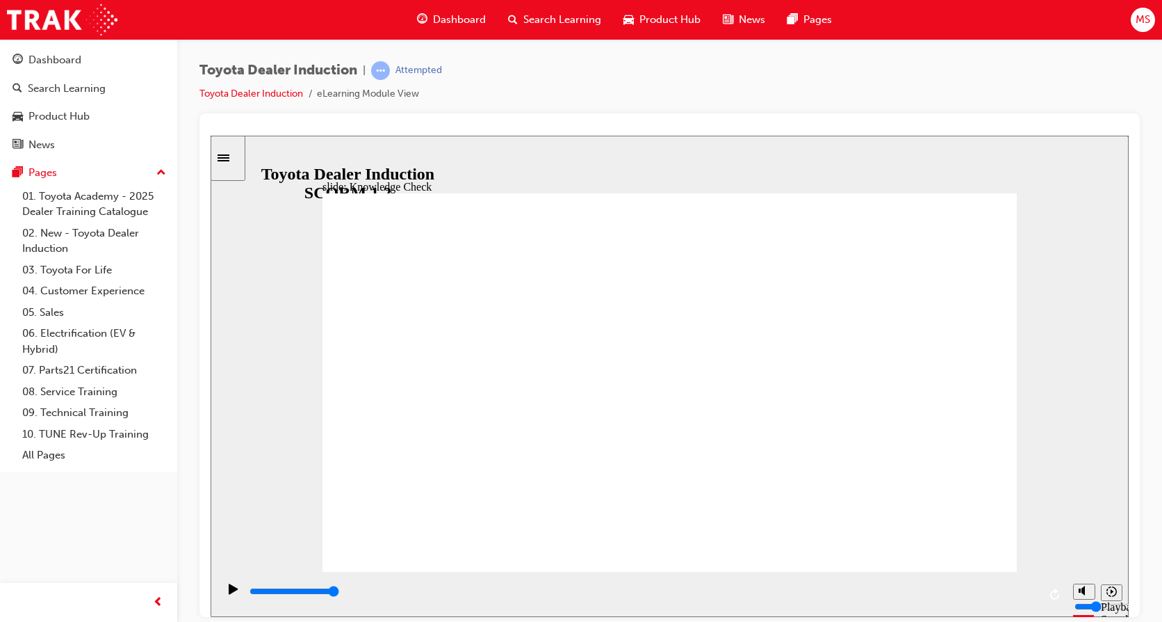
checkbox input "true"
drag, startPoint x: 506, startPoint y: 430, endPoint x: 496, endPoint y: 492, distance: 62.6
checkbox input "true"
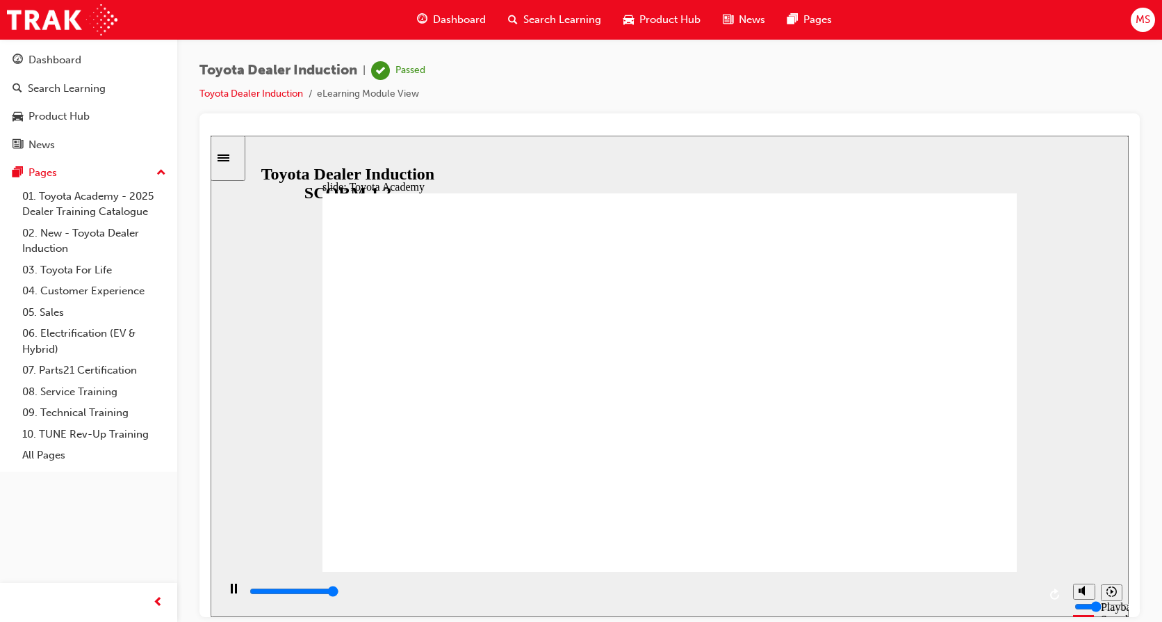
type input "9900"
click at [1148, 22] on span "MS" at bounding box center [1143, 20] width 15 height 16
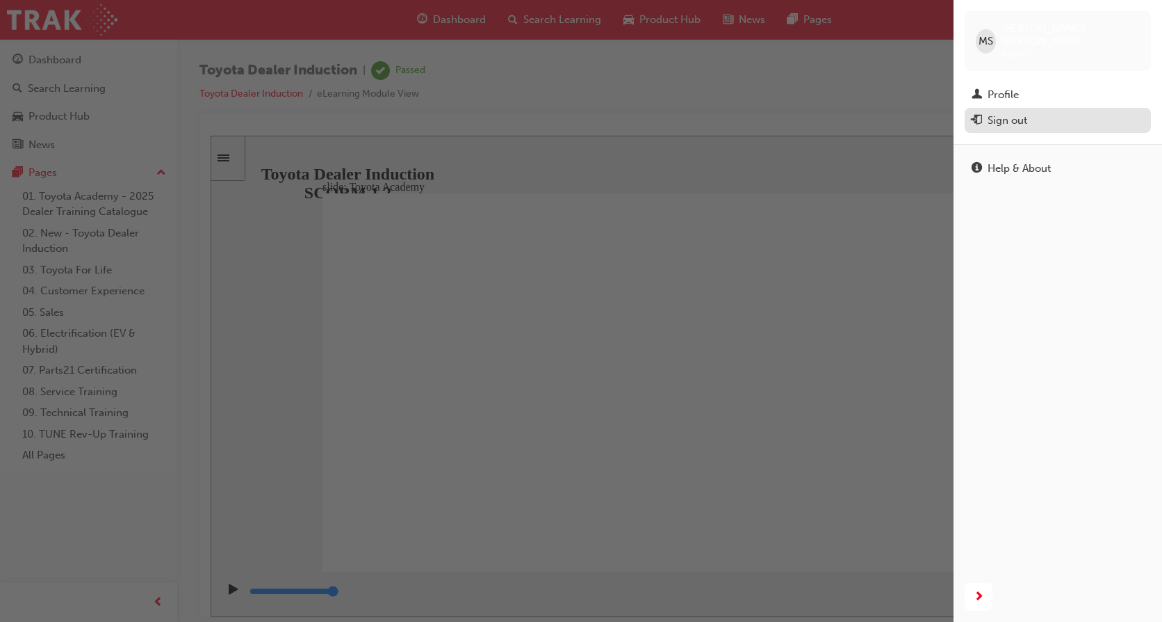
click at [1003, 113] on div "Sign out" at bounding box center [1008, 121] width 40 height 16
